Goal: Information Seeking & Learning: Learn about a topic

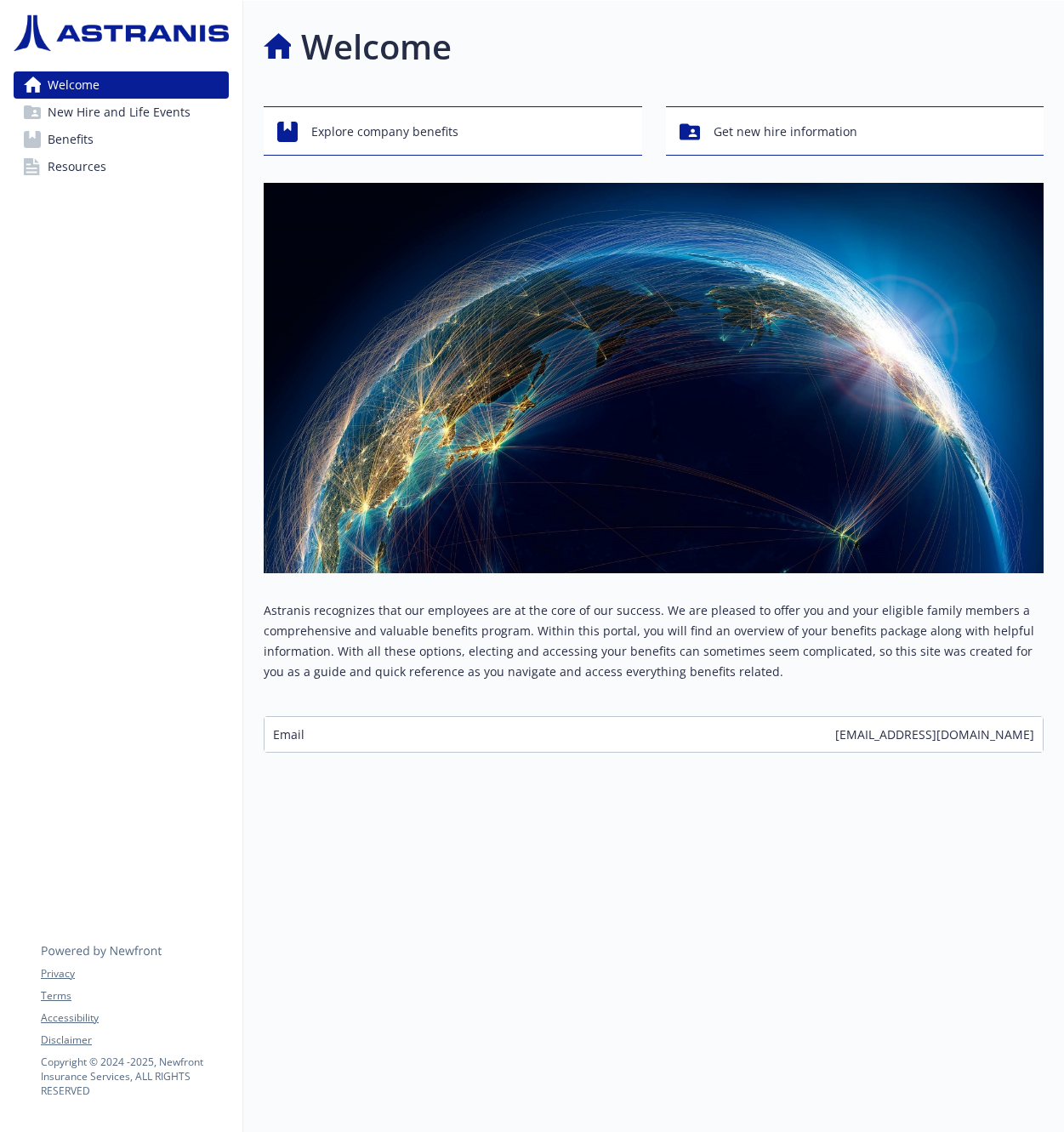
scroll to position [14, 0]
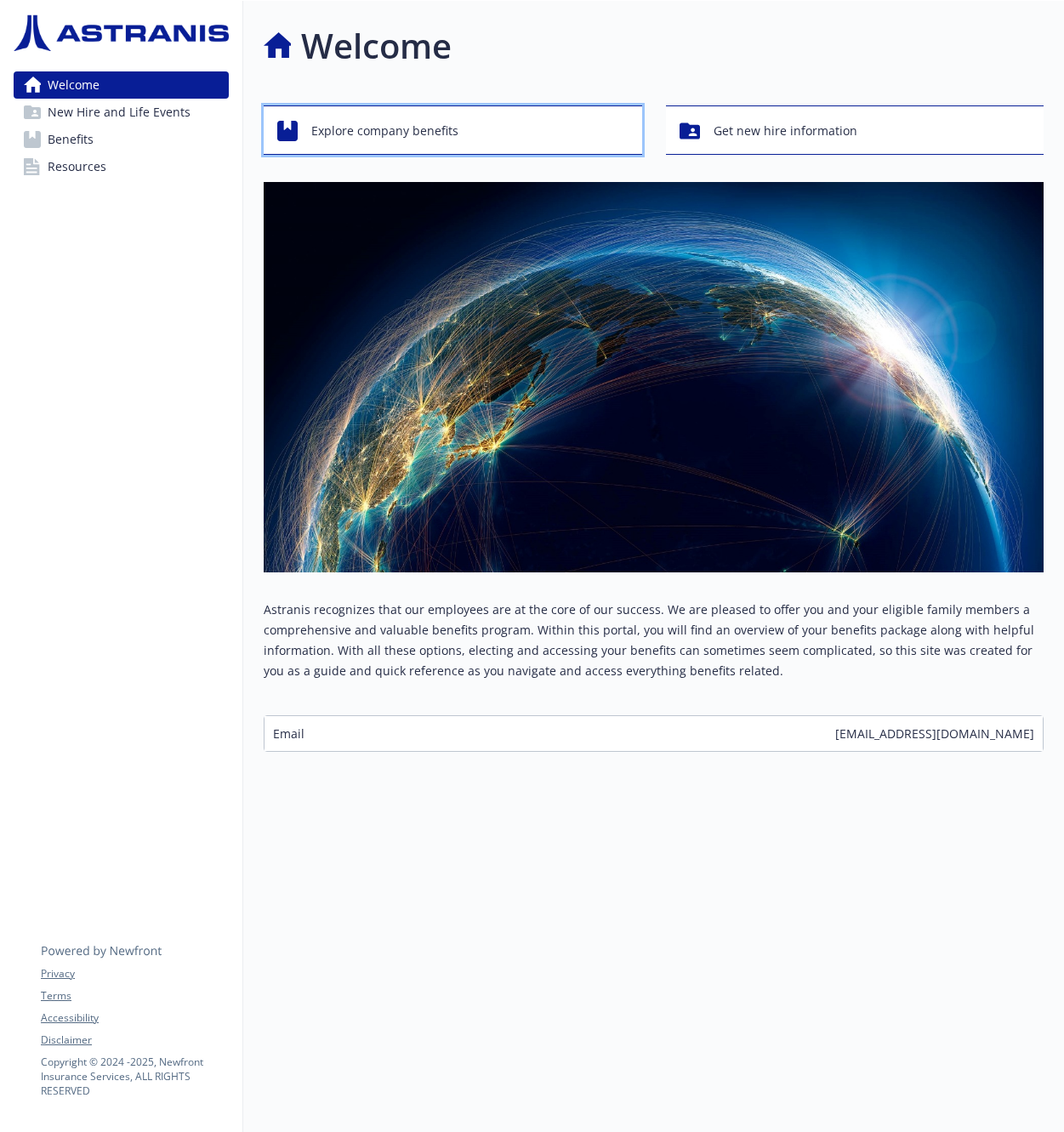
click at [395, 119] on span "Explore company benefits" at bounding box center [384, 130] width 147 height 32
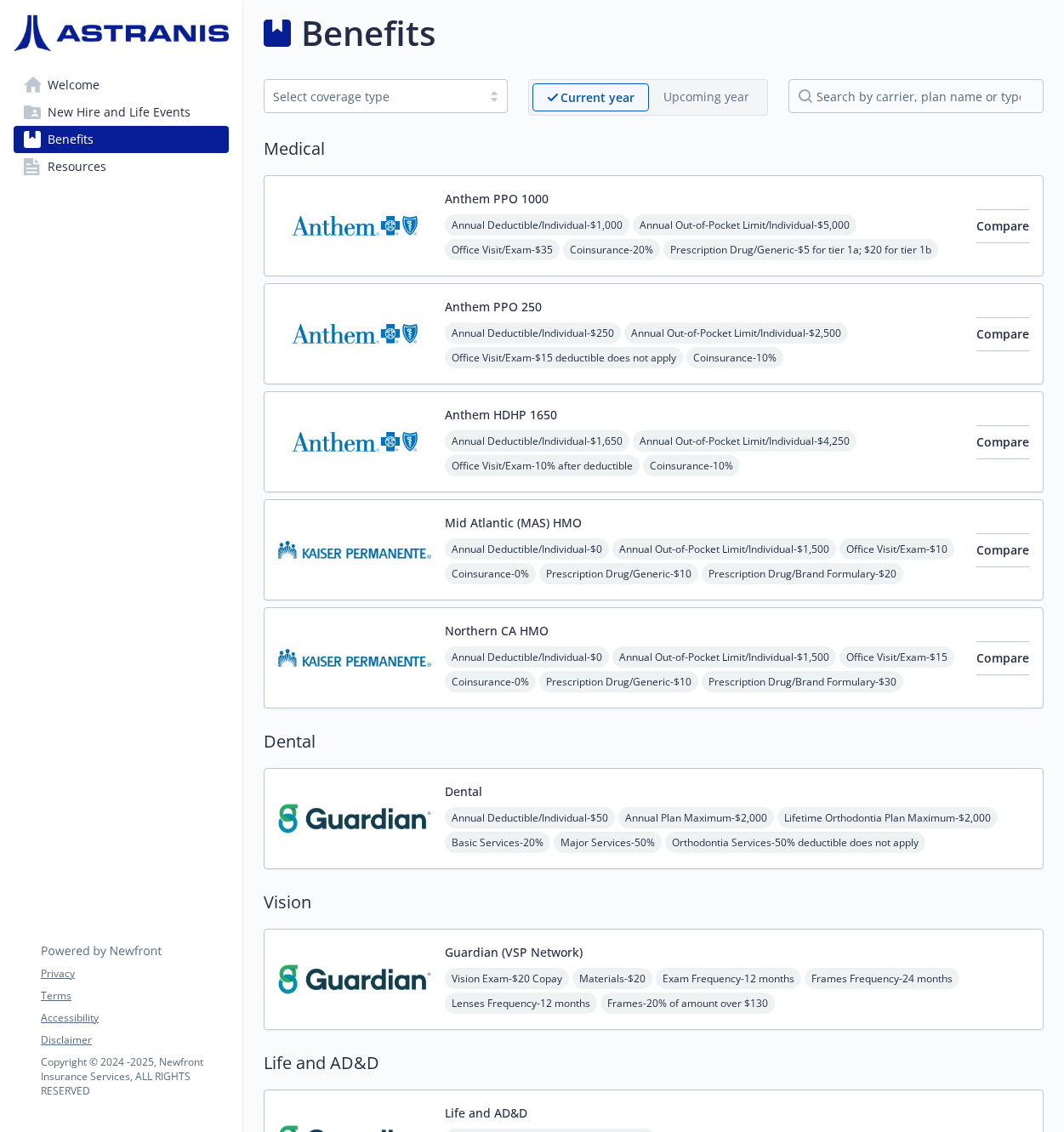
click at [88, 81] on span "Welcome" at bounding box center [74, 84] width 52 height 27
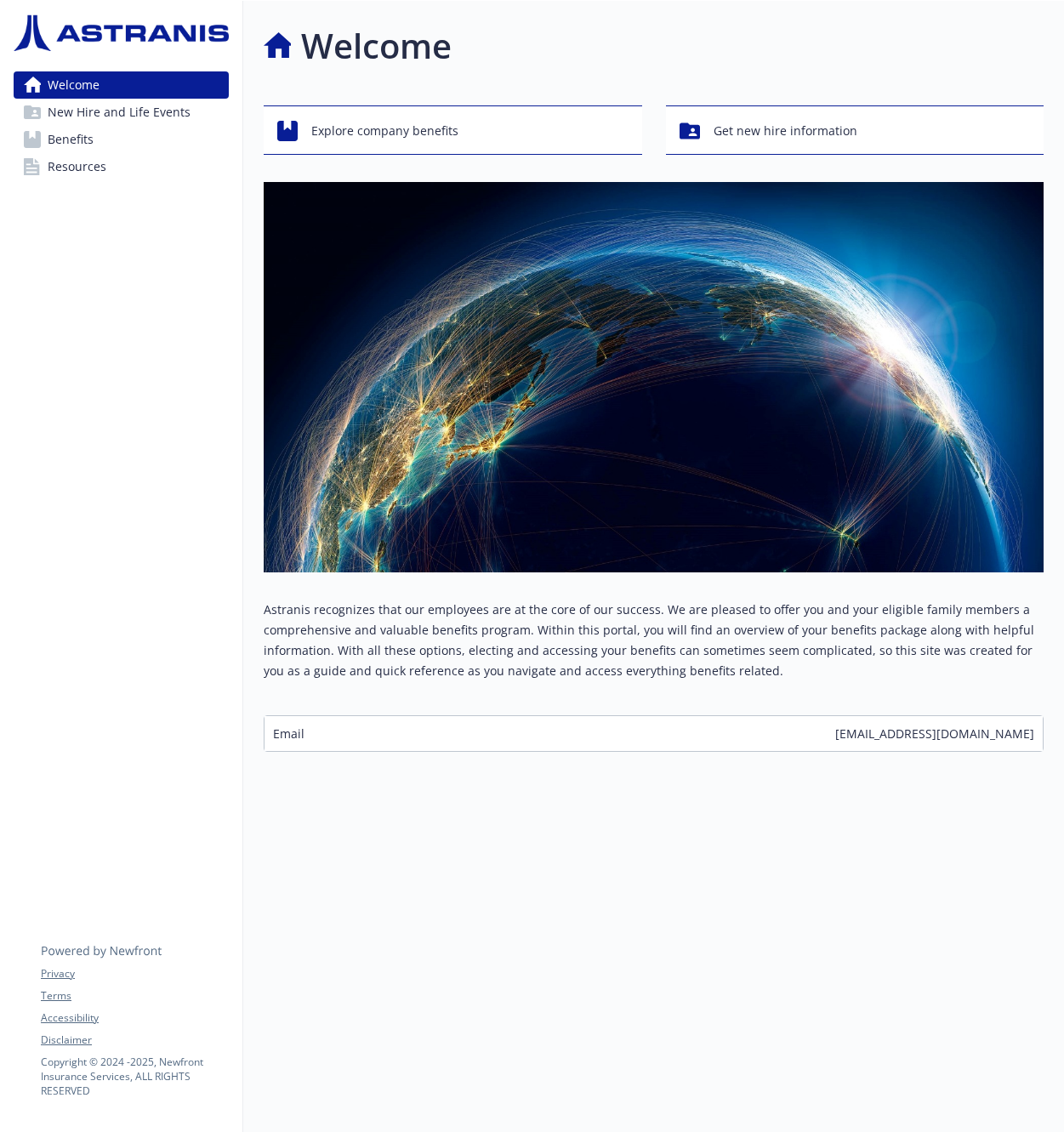
click at [83, 120] on span "New Hire and Life Events" at bounding box center [119, 112] width 143 height 27
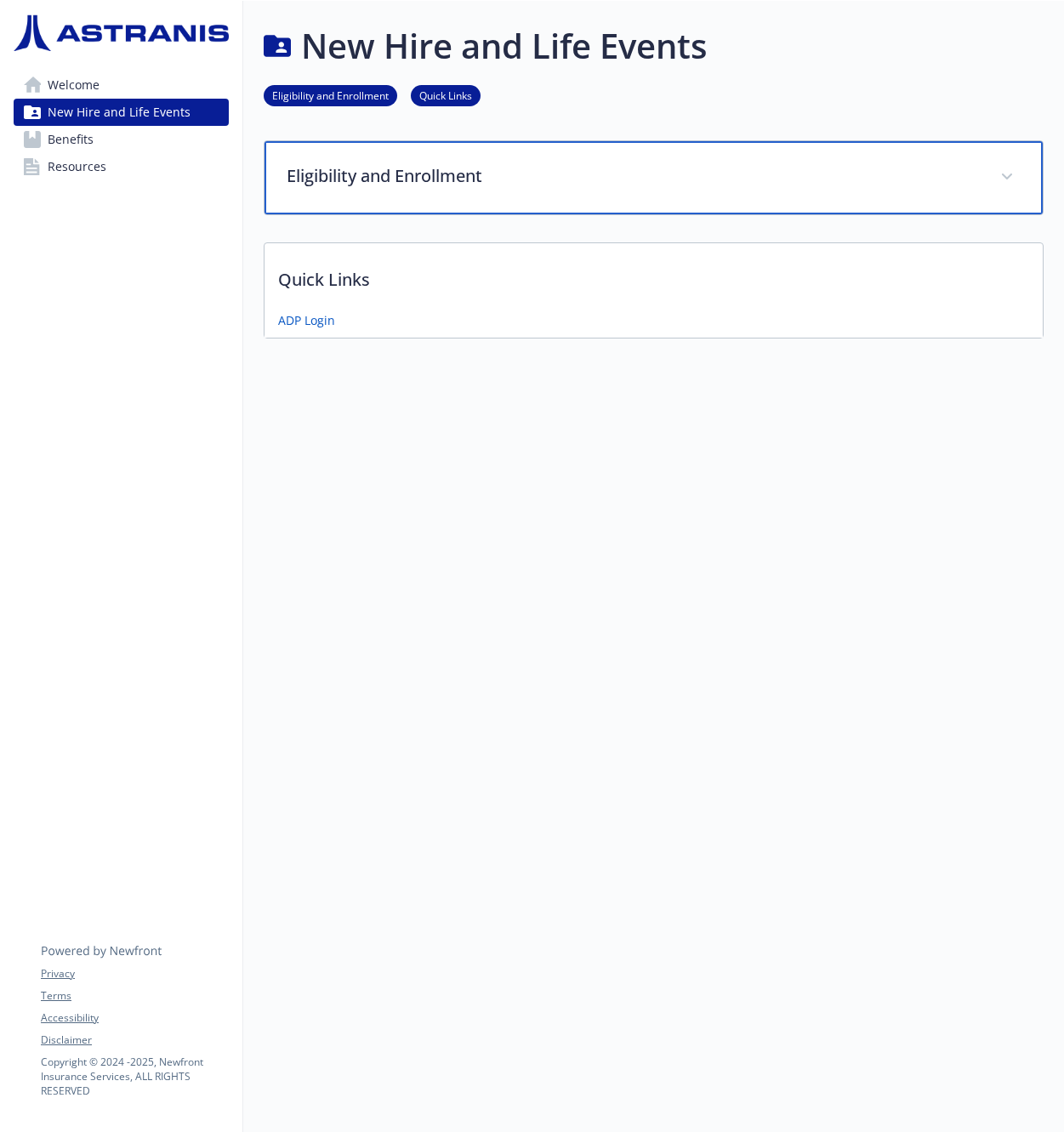
click at [448, 164] on p "Eligibility and Enrollment" at bounding box center [633, 176] width 694 height 26
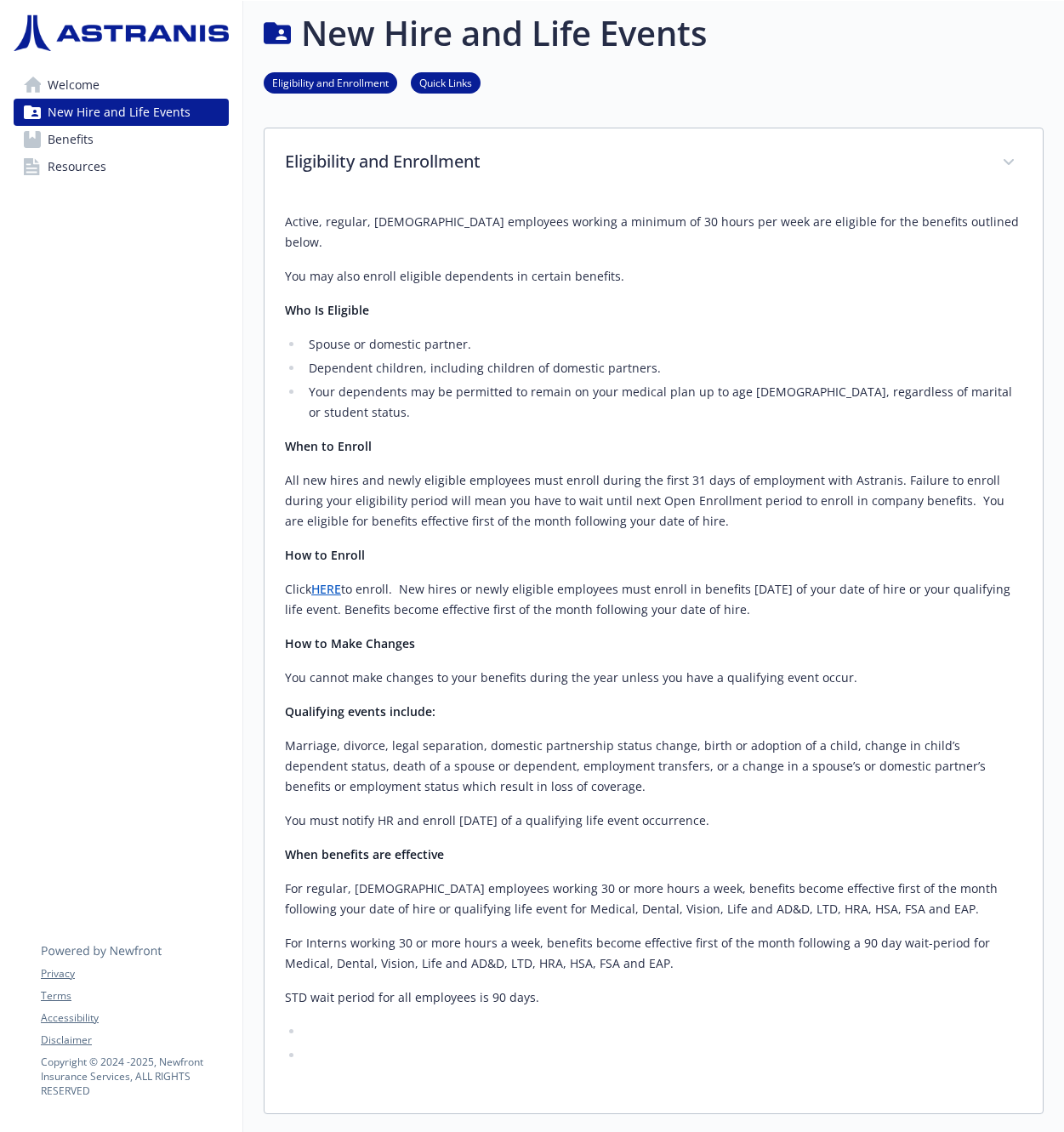
click at [124, 145] on link "Benefits" at bounding box center [121, 138] width 215 height 27
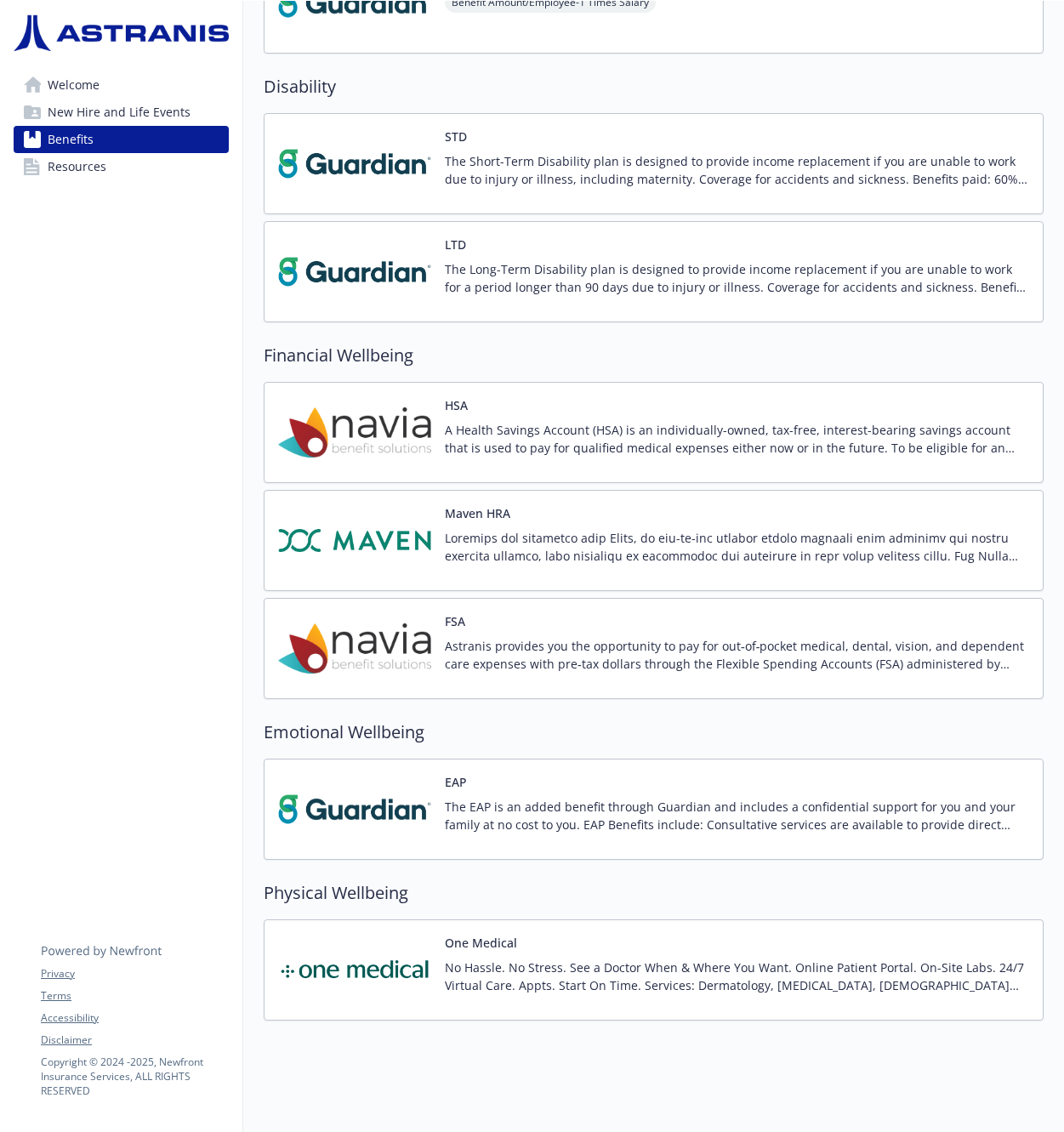
scroll to position [1174, 0]
